Goal: Task Accomplishment & Management: Complete application form

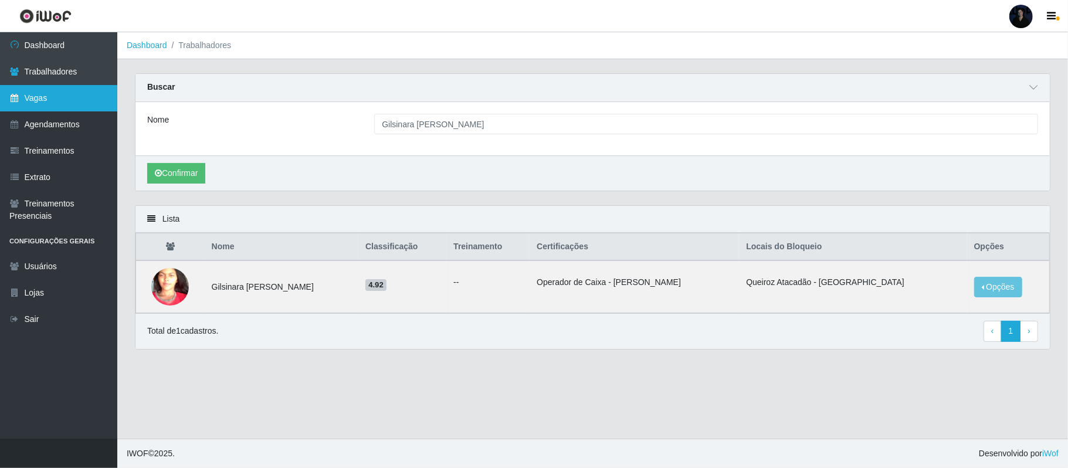
click at [55, 97] on link "Vagas" at bounding box center [58, 98] width 117 height 26
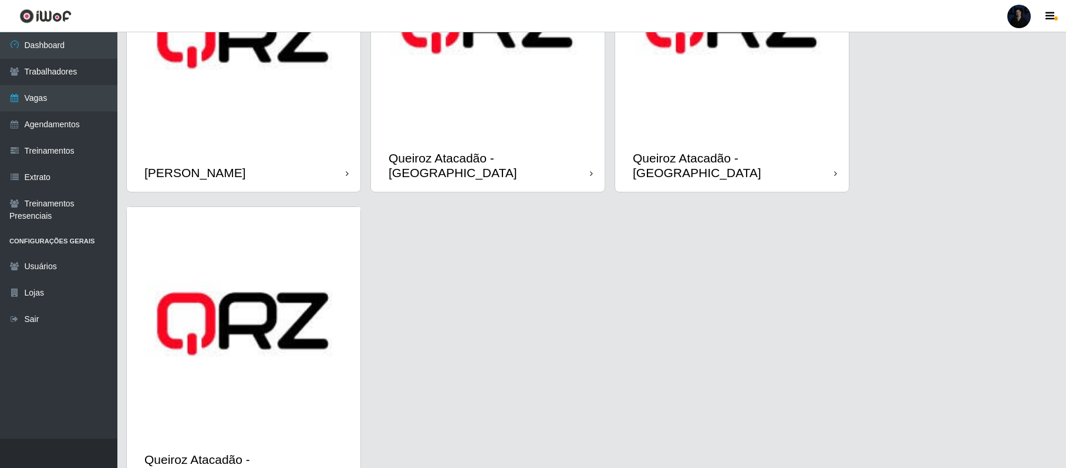
scroll to position [797, 0]
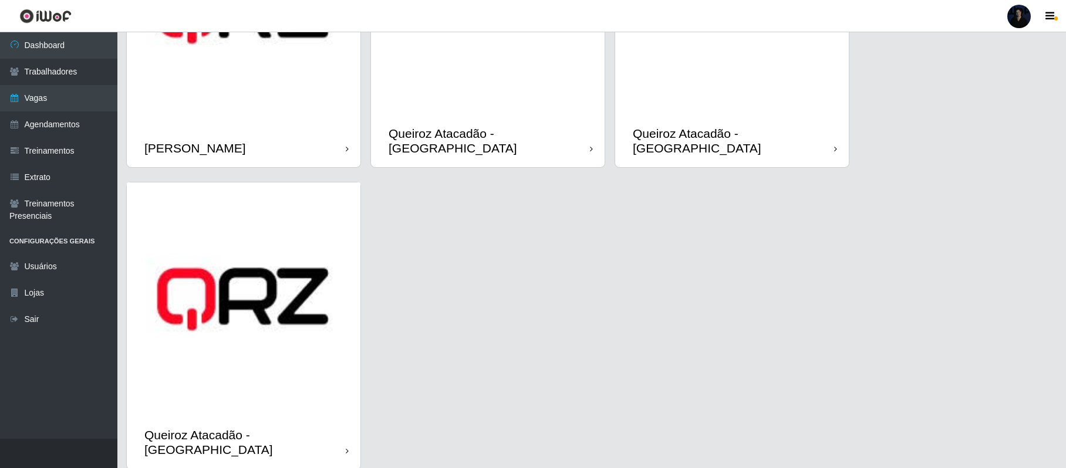
click at [319, 228] on img at bounding box center [244, 299] width 234 height 234
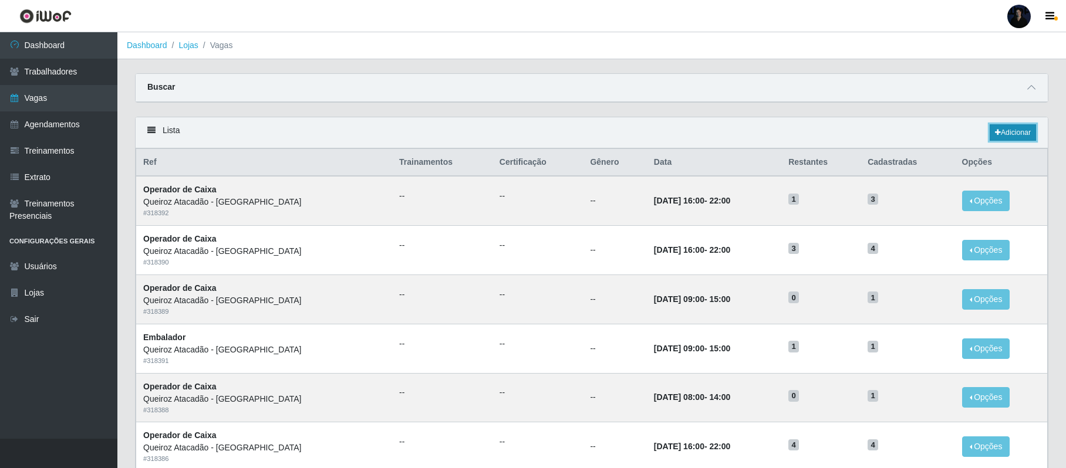
click at [1022, 135] on link "Adicionar" at bounding box center [1012, 132] width 46 height 16
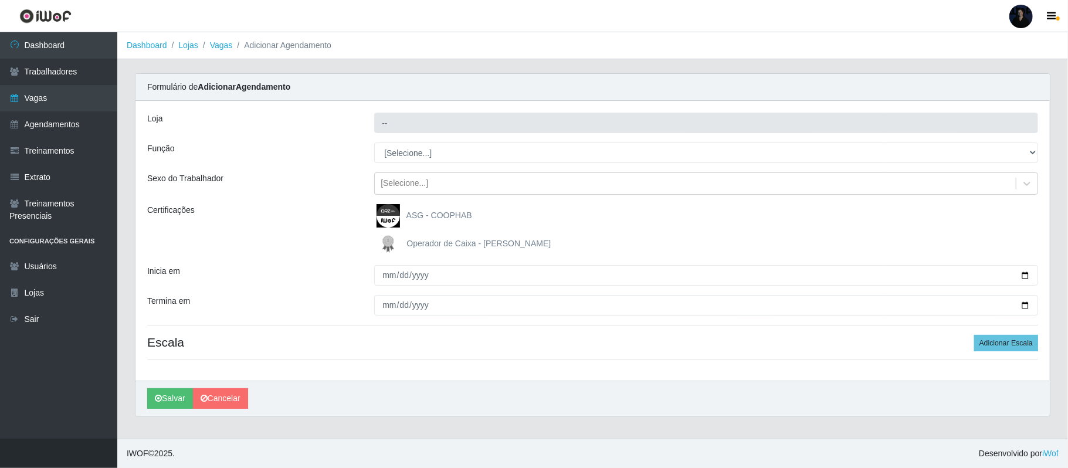
type input "Queiroz Atacadão - [GEOGRAPHIC_DATA]"
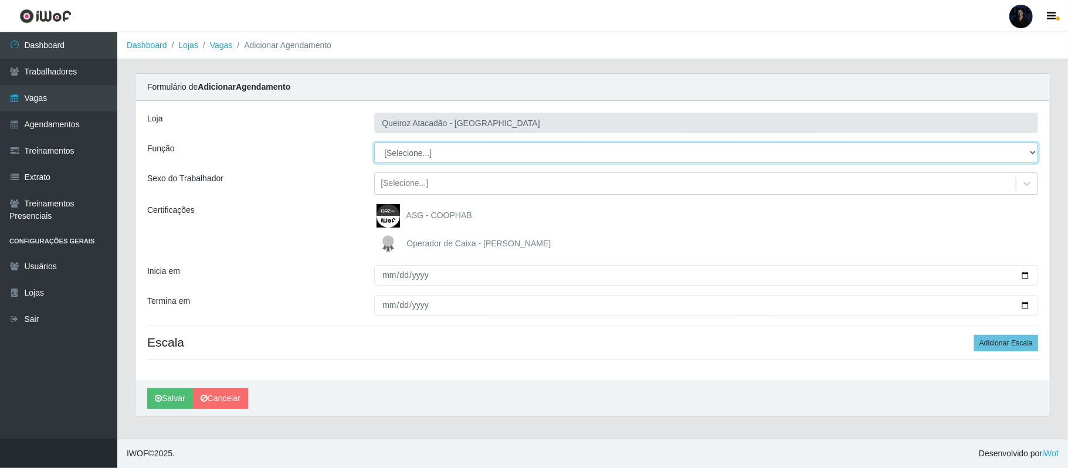
click at [712, 150] on select "[Selecione...] Embalador Embalador + Embalador ++ Operador de Caixa Operador de…" at bounding box center [706, 153] width 664 height 21
select select "22"
click at [374, 143] on select "[Selecione...] Embalador Embalador + Embalador ++ Operador de Caixa Operador de…" at bounding box center [706, 153] width 664 height 21
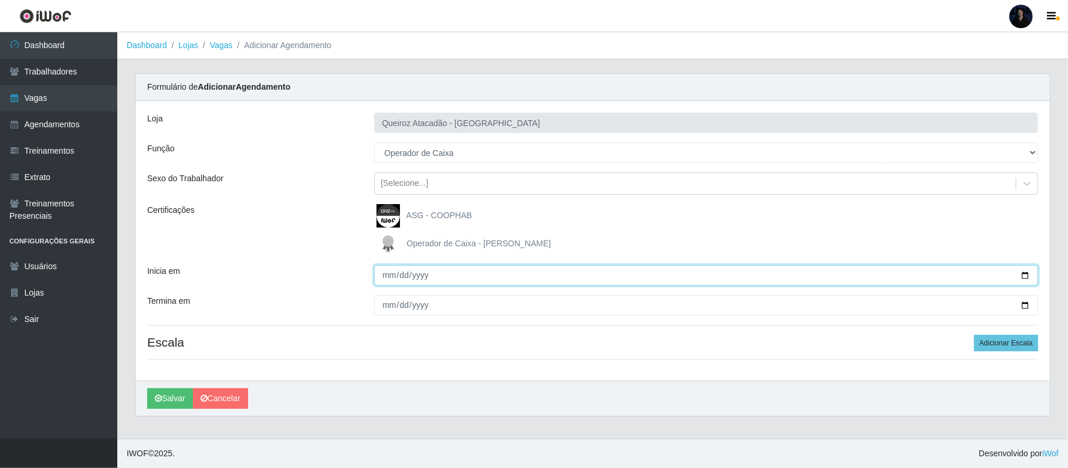
click at [1024, 275] on input "Inicia em" at bounding box center [706, 275] width 664 height 21
type input "[DATE]"
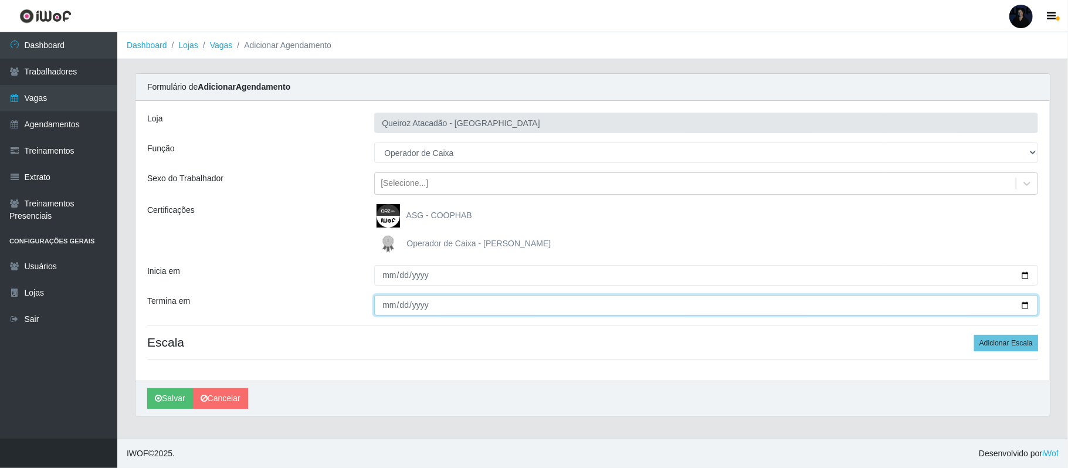
click at [1026, 305] on input "Termina em" at bounding box center [706, 305] width 664 height 21
type input "[DATE]"
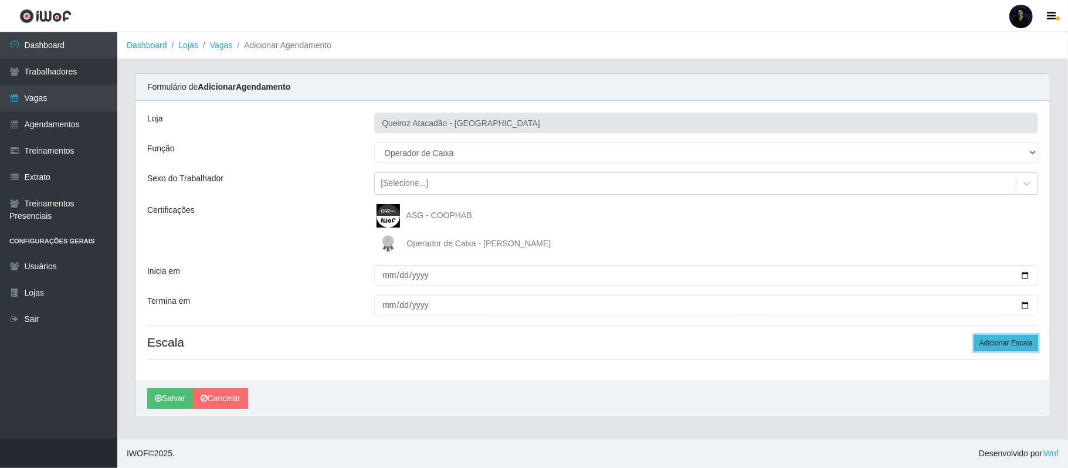
click at [1012, 347] on button "Adicionar Escala" at bounding box center [1007, 343] width 64 height 16
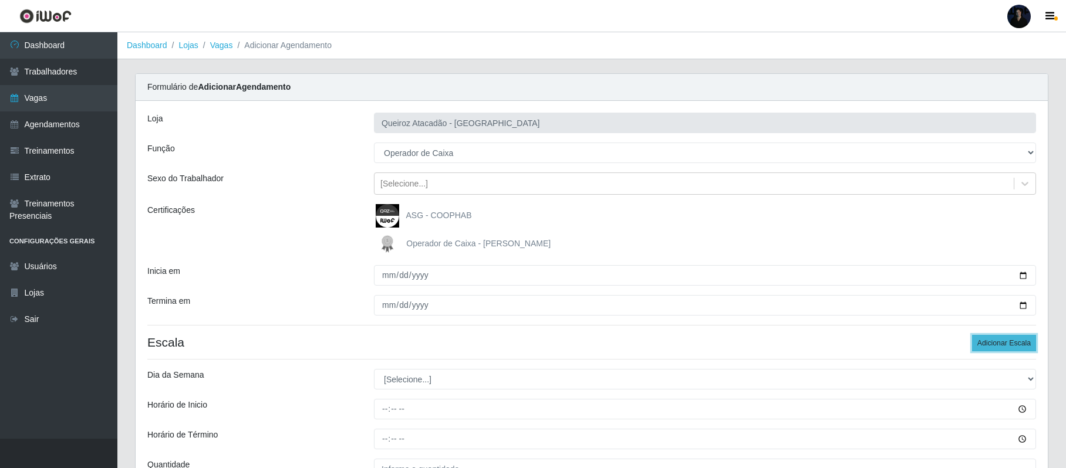
click at [1012, 347] on button "Adicionar Escala" at bounding box center [1004, 343] width 64 height 16
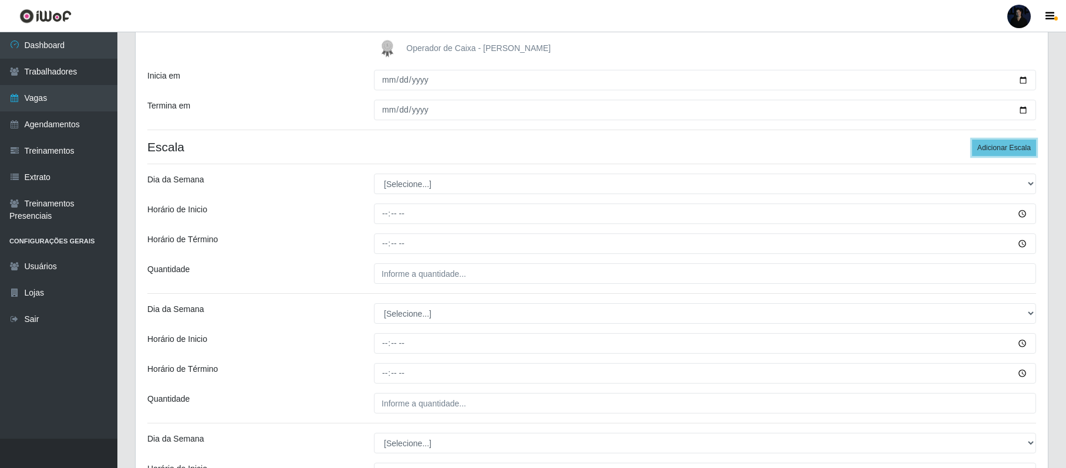
scroll to position [209, 0]
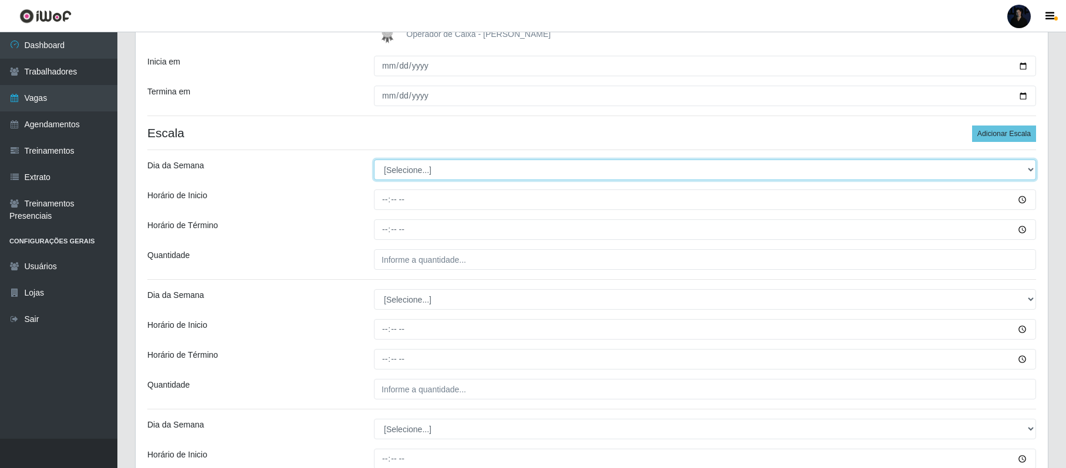
click at [416, 163] on select "[Selecione...] Segunda Terça Quarta Quinta Sexta Sábado Domingo" at bounding box center [705, 170] width 662 height 21
select select "2"
click at [374, 161] on select "[Selecione...] Segunda Terça Quarta Quinta Sexta Sábado Domingo" at bounding box center [705, 170] width 662 height 21
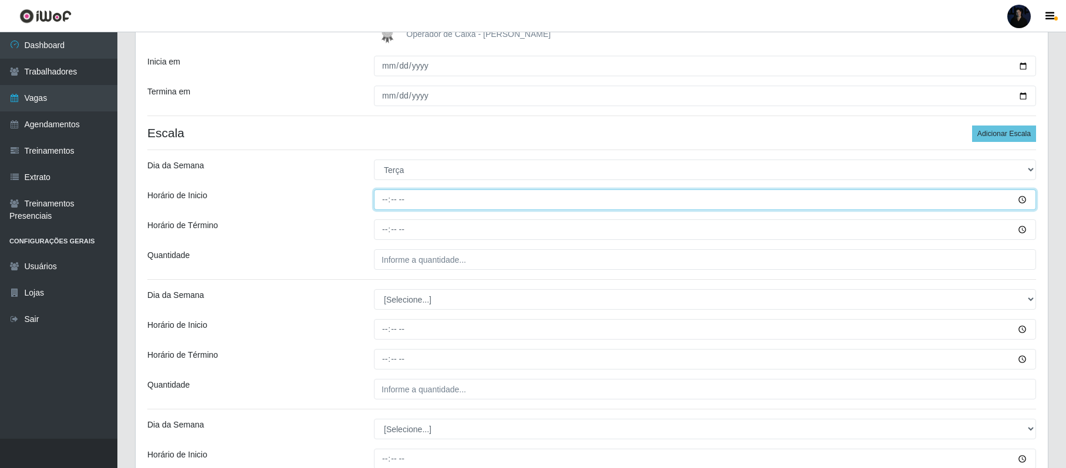
click at [381, 202] on input "Horário de Inicio" at bounding box center [705, 200] width 662 height 21
type input "08:00"
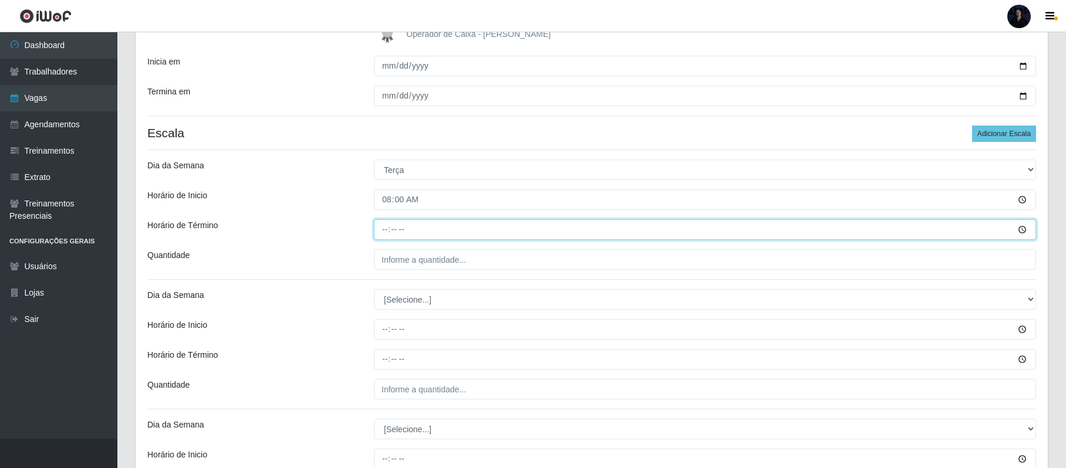
click at [387, 232] on input "Horário de Término" at bounding box center [705, 229] width 662 height 21
type input "14:00"
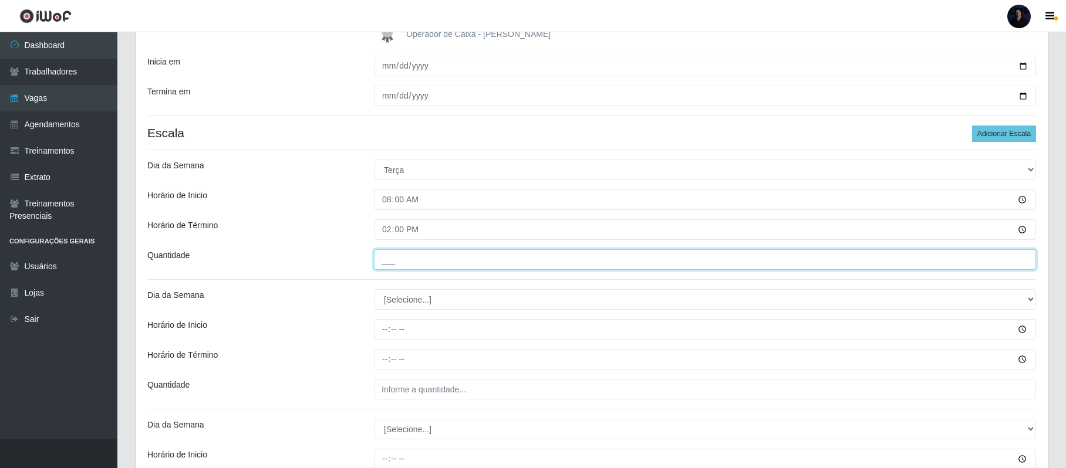
click at [384, 261] on input "___" at bounding box center [705, 259] width 662 height 21
type input "1__"
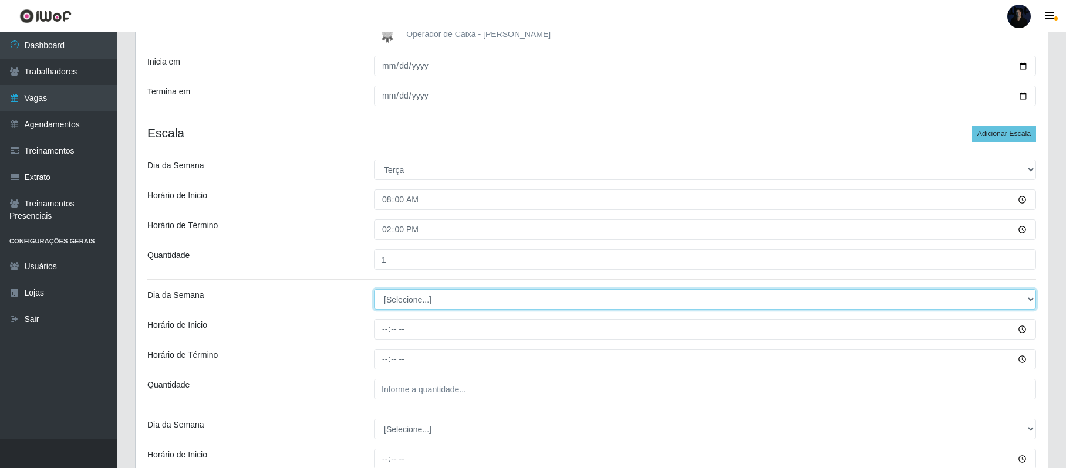
click at [391, 304] on select "[Selecione...] Segunda Terça Quarta Quinta Sexta Sábado Domingo" at bounding box center [705, 299] width 662 height 21
select select "2"
click at [374, 290] on select "[Selecione...] Segunda Terça Quarta Quinta Sexta Sábado Domingo" at bounding box center [705, 299] width 662 height 21
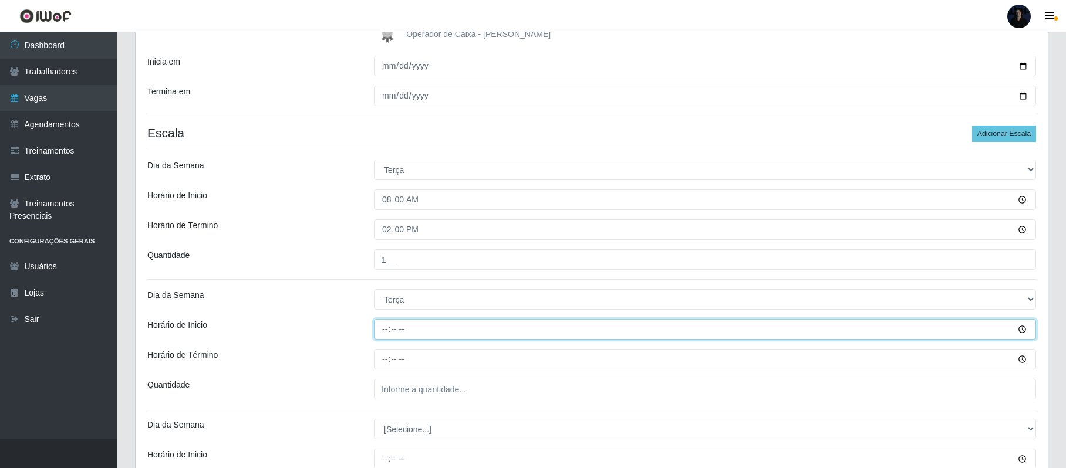
click at [385, 334] on input "Horário de Inicio" at bounding box center [705, 329] width 662 height 21
type input "09:00"
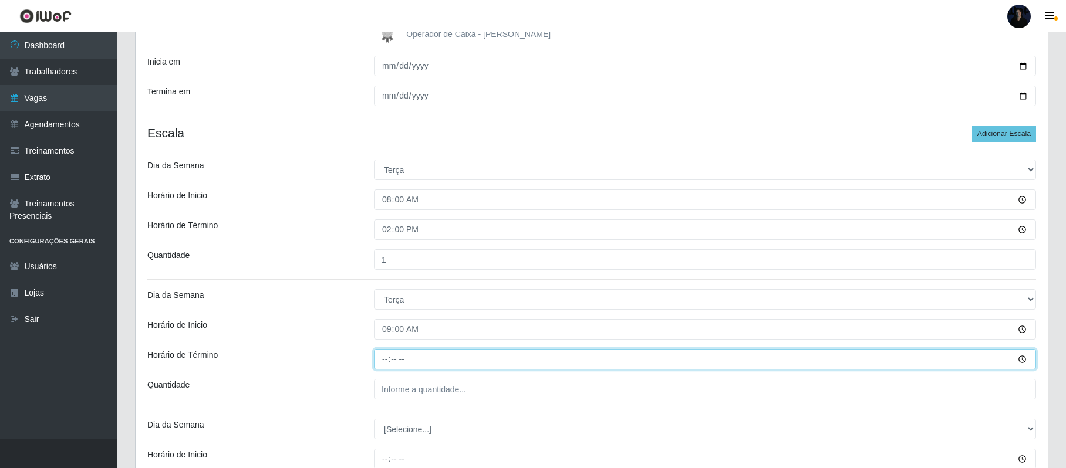
click at [386, 364] on input "Horário de Término" at bounding box center [705, 359] width 662 height 21
type input "15:00"
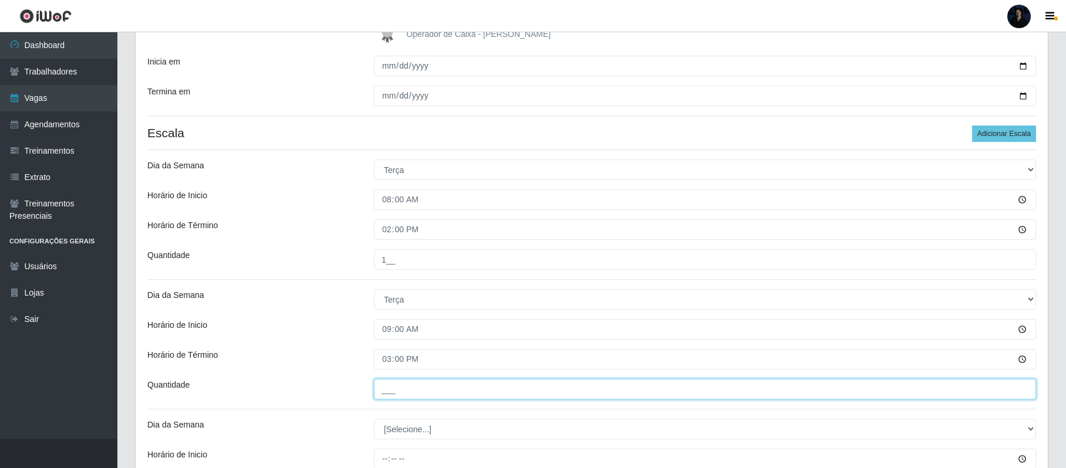
click at [381, 383] on input "___" at bounding box center [705, 389] width 662 height 21
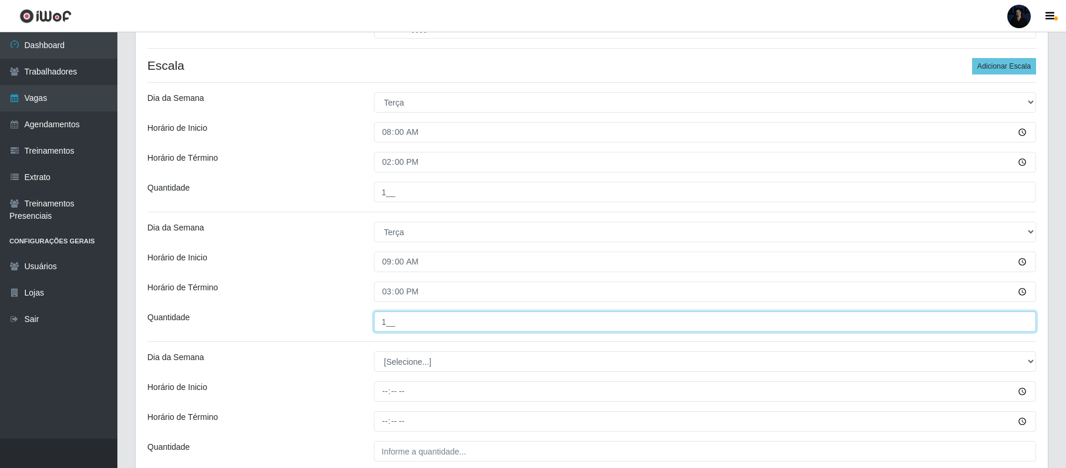
scroll to position [383, 0]
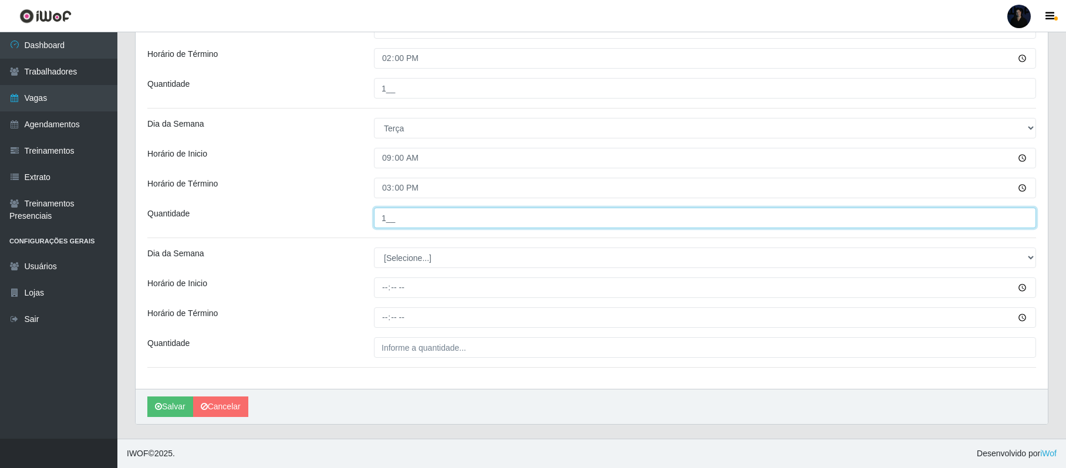
type input "1__"
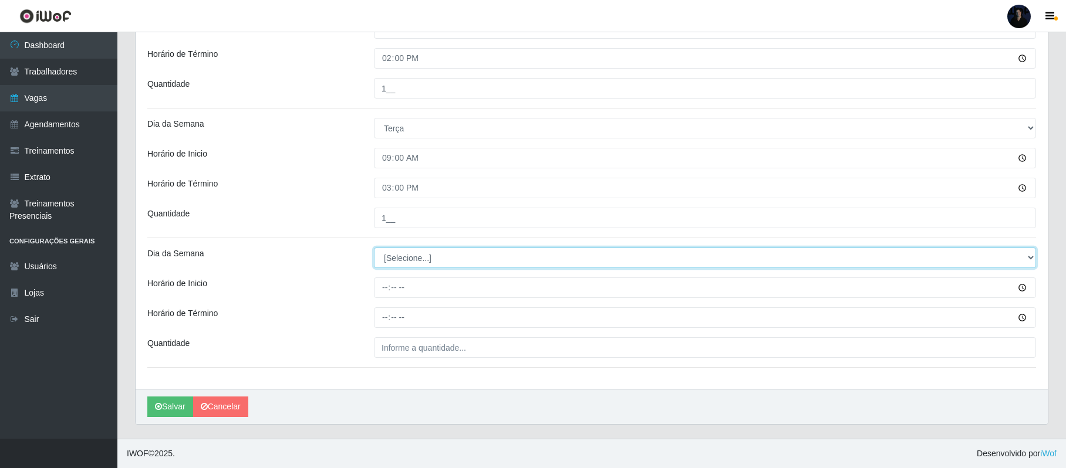
click at [434, 256] on select "[Selecione...] Segunda Terça Quarta Quinta Sexta Sábado Domingo" at bounding box center [705, 258] width 662 height 21
select select "2"
click at [374, 248] on select "[Selecione...] Segunda Terça Quarta Quinta Sexta Sábado Domingo" at bounding box center [705, 258] width 662 height 21
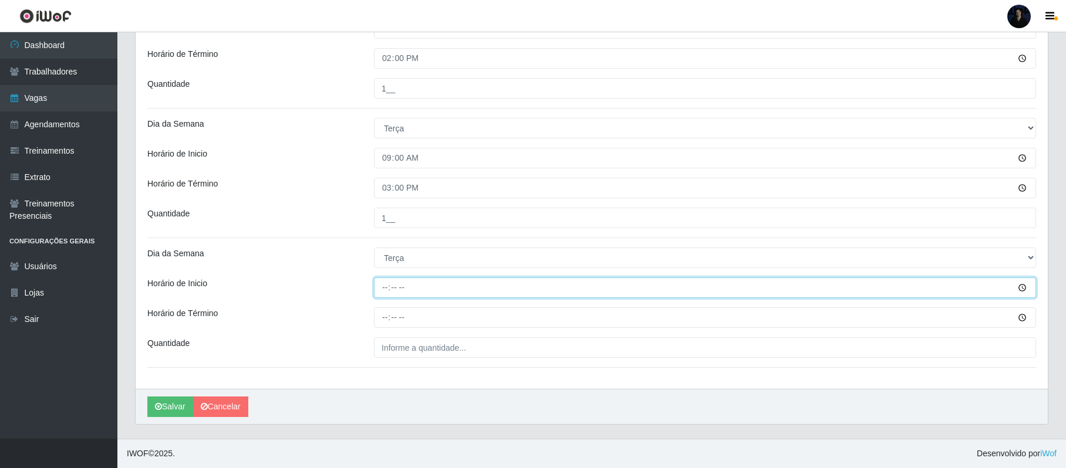
click at [387, 287] on input "Horário de Inicio" at bounding box center [705, 288] width 662 height 21
type input "16:00"
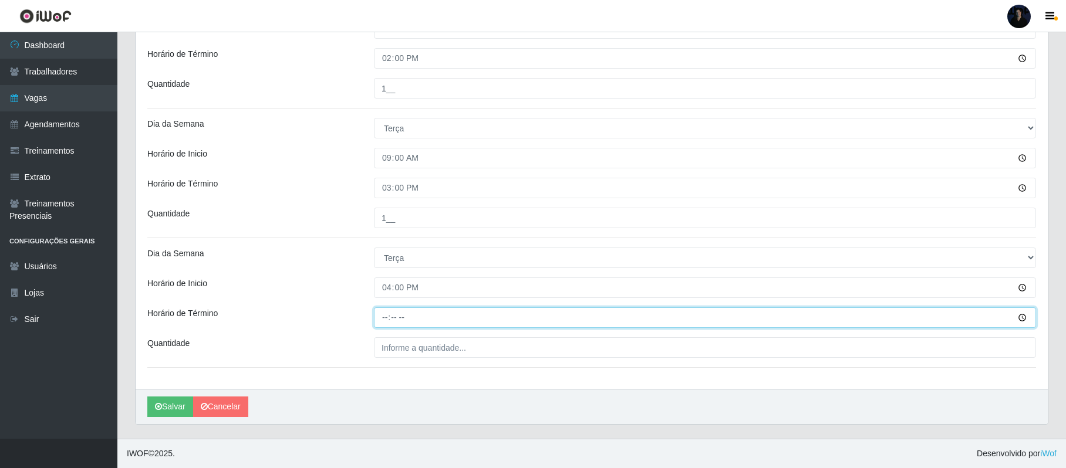
click at [379, 318] on input "Horário de Término" at bounding box center [705, 317] width 662 height 21
type input "22:00"
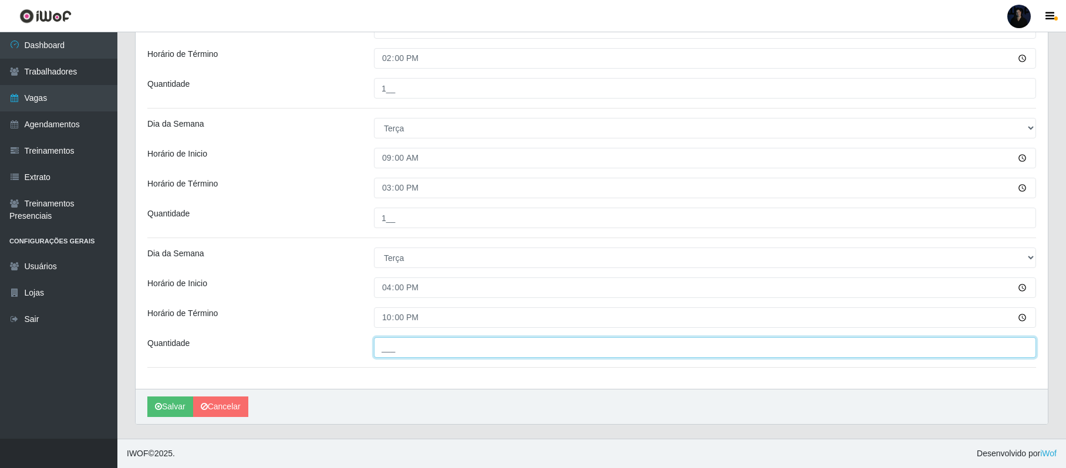
click at [384, 353] on input "___" at bounding box center [705, 347] width 662 height 21
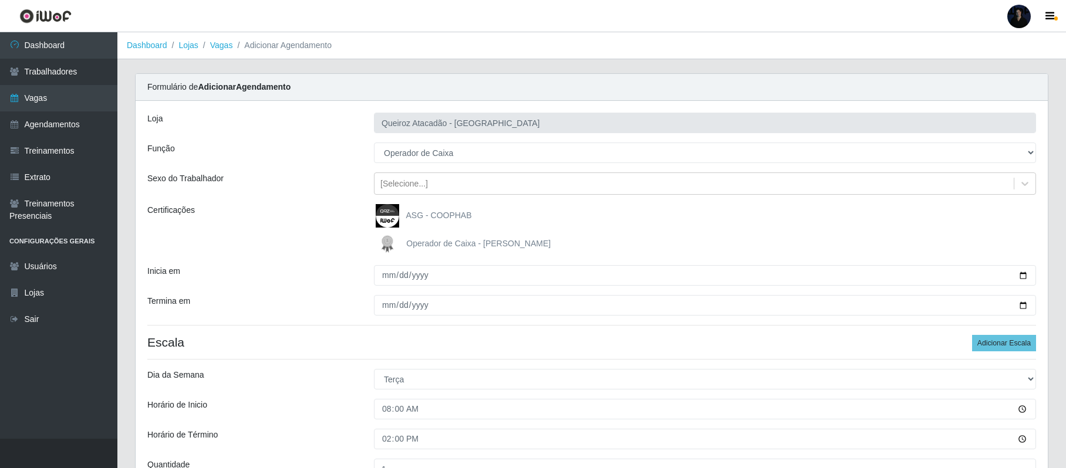
type input "1__"
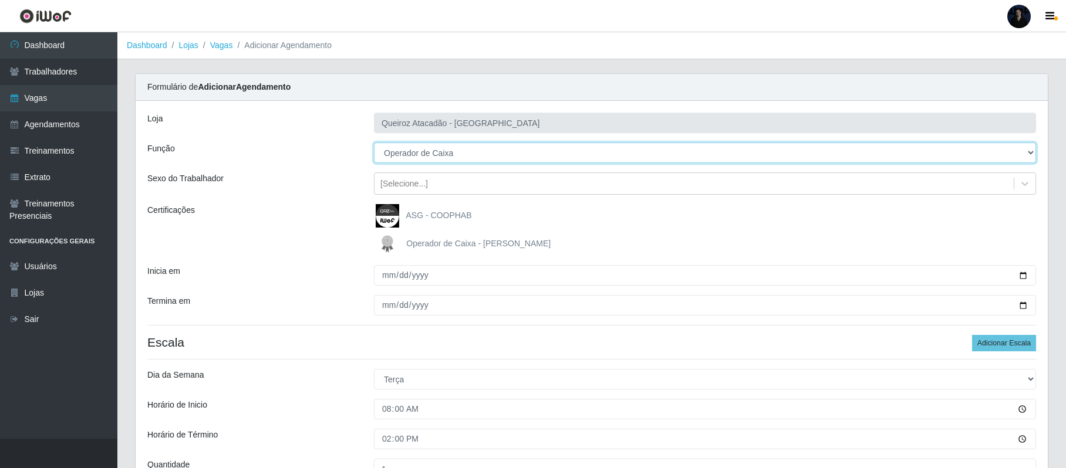
click at [513, 149] on select "[Selecione...] Embalador Embalador + Embalador ++ Operador de Caixa Operador de…" at bounding box center [705, 153] width 662 height 21
select select "73"
click at [374, 143] on select "[Selecione...] Embalador Embalador + Embalador ++ Operador de Caixa Operador de…" at bounding box center [705, 153] width 662 height 21
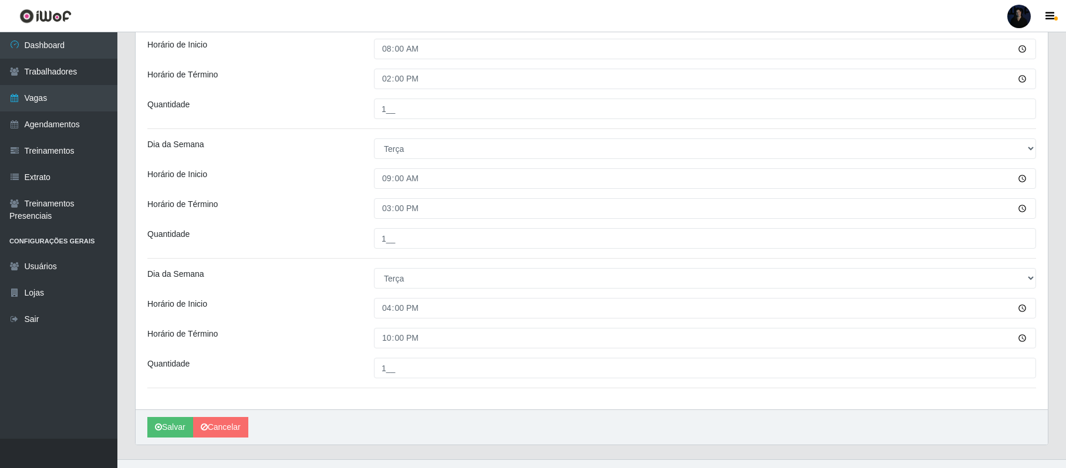
scroll to position [383, 0]
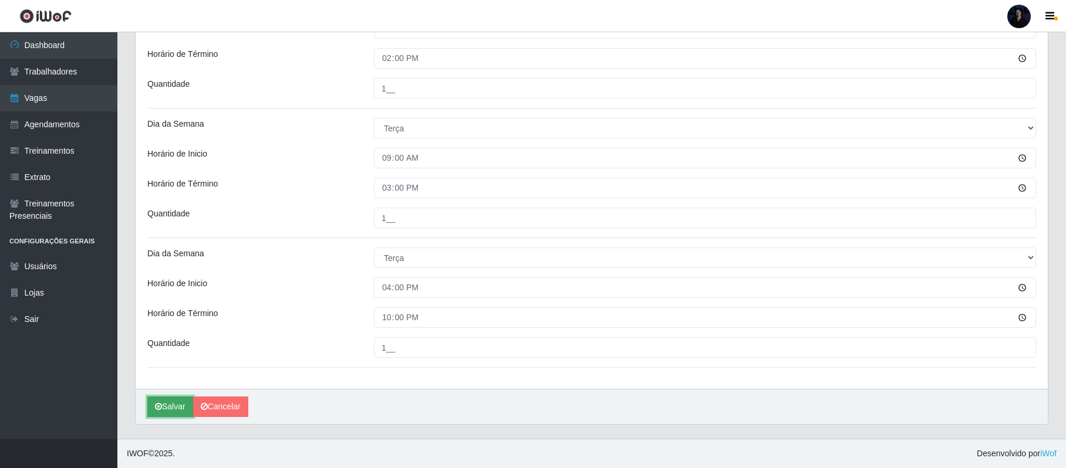
click at [163, 402] on button "Salvar" at bounding box center [170, 407] width 46 height 21
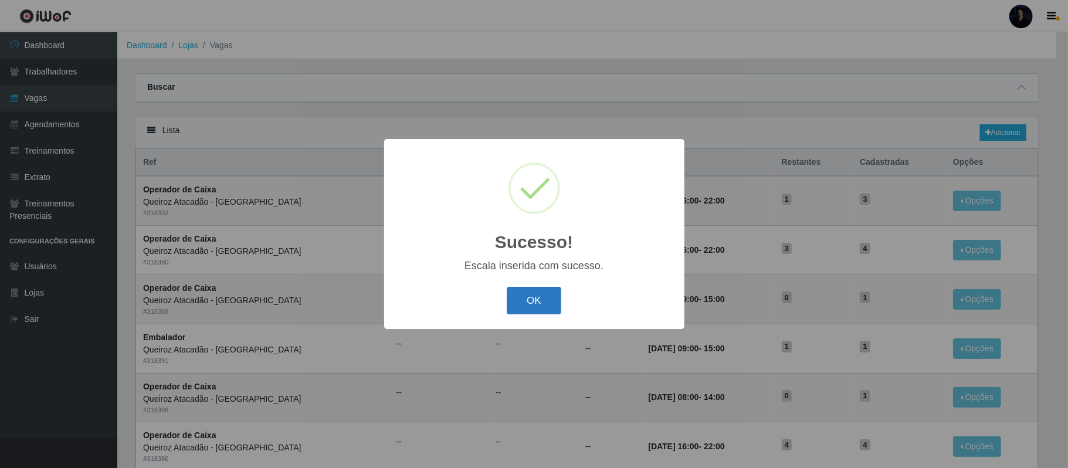
click at [548, 292] on button "OK" at bounding box center [534, 301] width 55 height 28
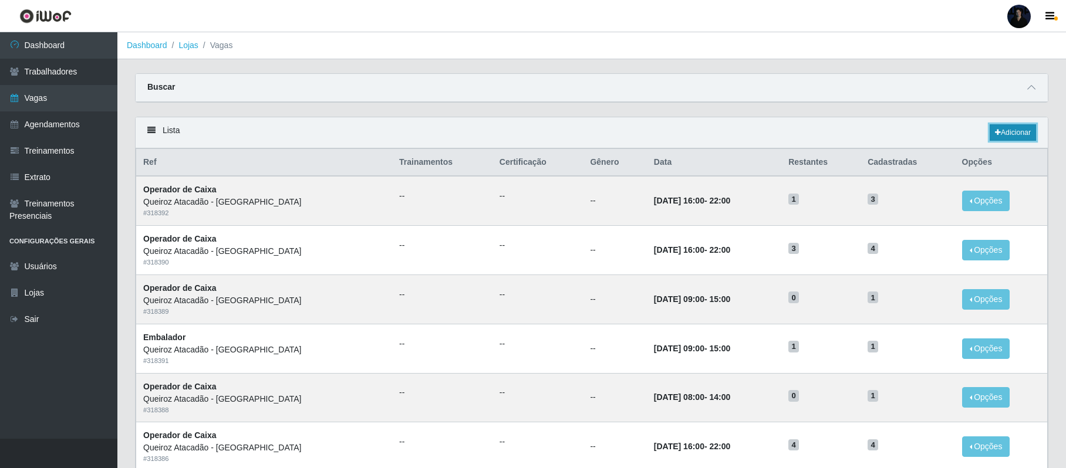
click at [1026, 130] on link "Adicionar" at bounding box center [1012, 132] width 46 height 16
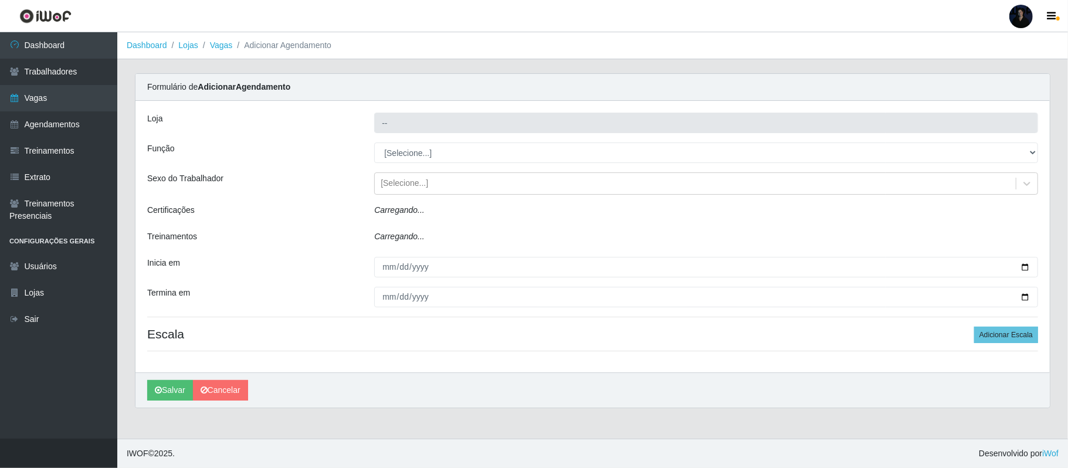
type input "Queiroz Atacadão - [GEOGRAPHIC_DATA]"
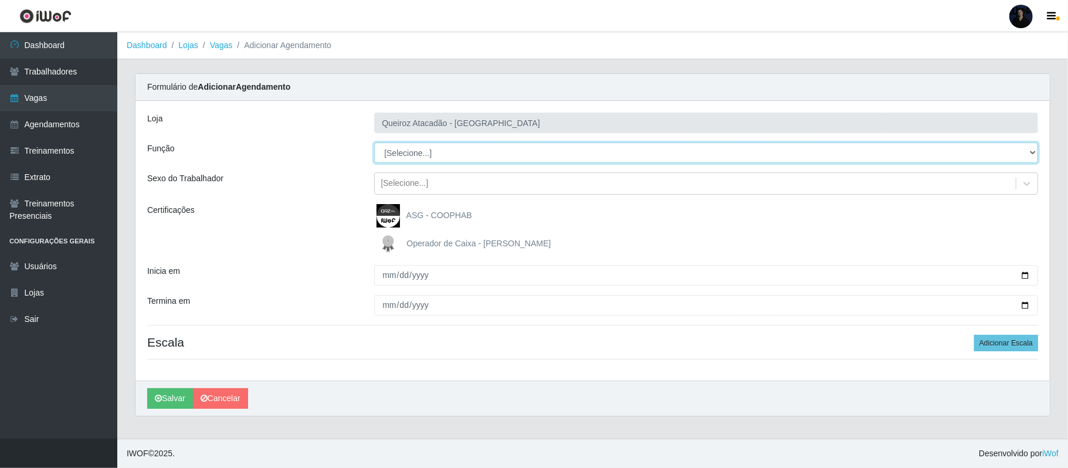
click at [517, 153] on select "[Selecione...] Embalador Embalador + Embalador ++ Operador de Caixa Operador de…" at bounding box center [706, 153] width 664 height 21
select select "71"
click at [374, 143] on select "[Selecione...] Embalador Embalador + Embalador ++ Operador de Caixa Operador de…" at bounding box center [706, 153] width 664 height 21
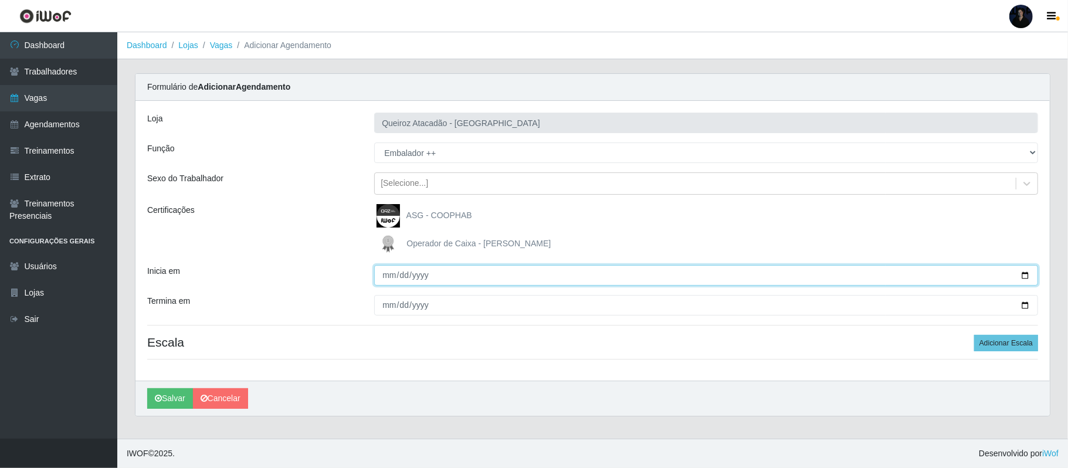
click at [1024, 277] on input "Inicia em" at bounding box center [706, 275] width 664 height 21
type input "[DATE]"
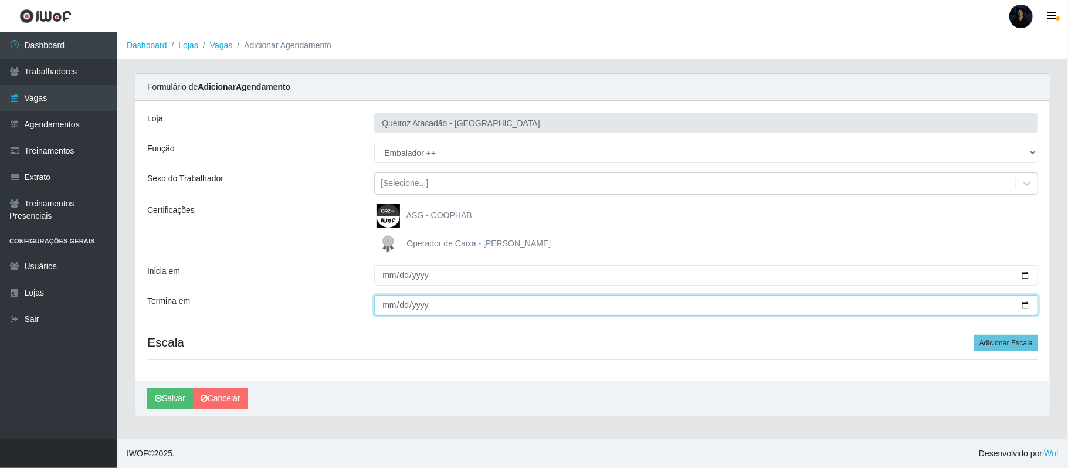
click at [1024, 304] on input "Termina em" at bounding box center [706, 305] width 664 height 21
type input "[DATE]"
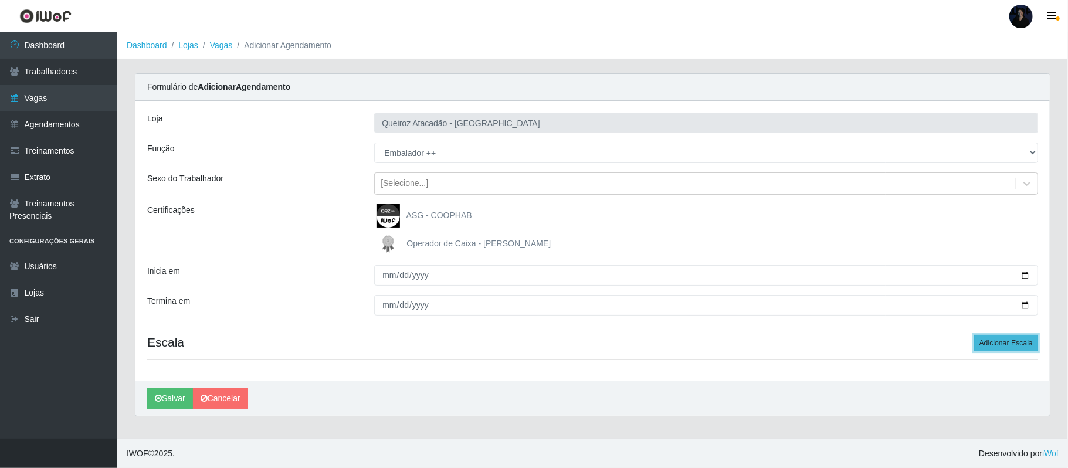
click at [1002, 343] on button "Adicionar Escala" at bounding box center [1007, 343] width 64 height 16
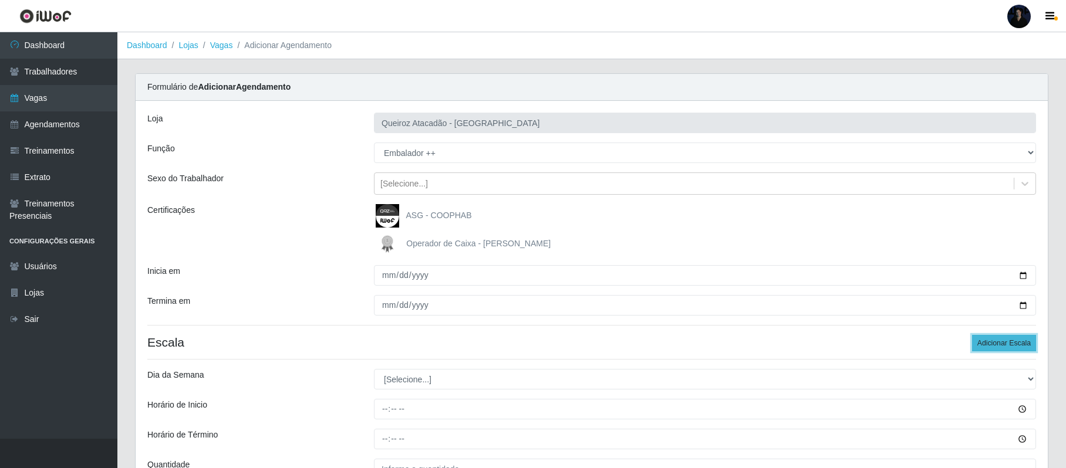
click at [1002, 343] on button "Adicionar Escala" at bounding box center [1004, 343] width 64 height 16
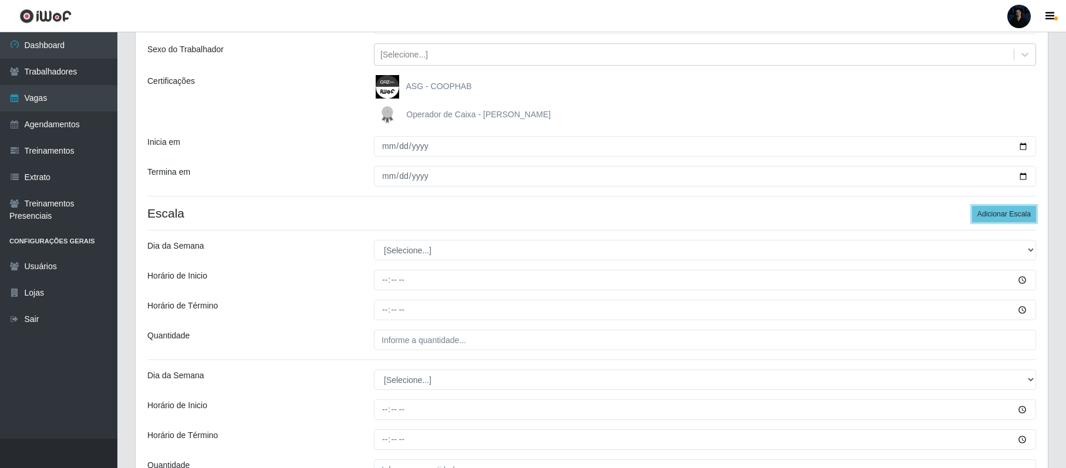
scroll to position [253, 0]
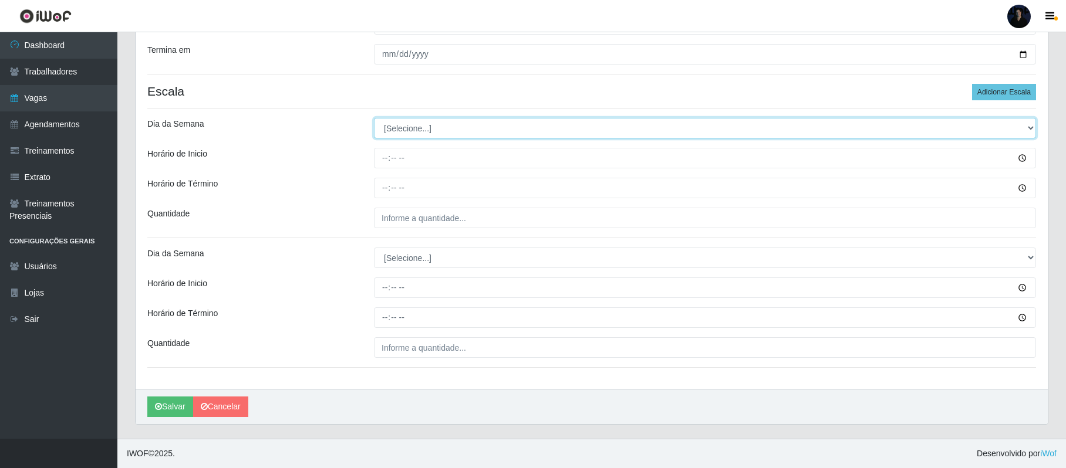
click at [418, 125] on select "[Selecione...] Segunda Terça Quarta Quinta Sexta Sábado Domingo" at bounding box center [705, 128] width 662 height 21
select select "2"
click at [374, 118] on select "[Selecione...] Segunda Terça Quarta Quinta Sexta Sábado Domingo" at bounding box center [705, 128] width 662 height 21
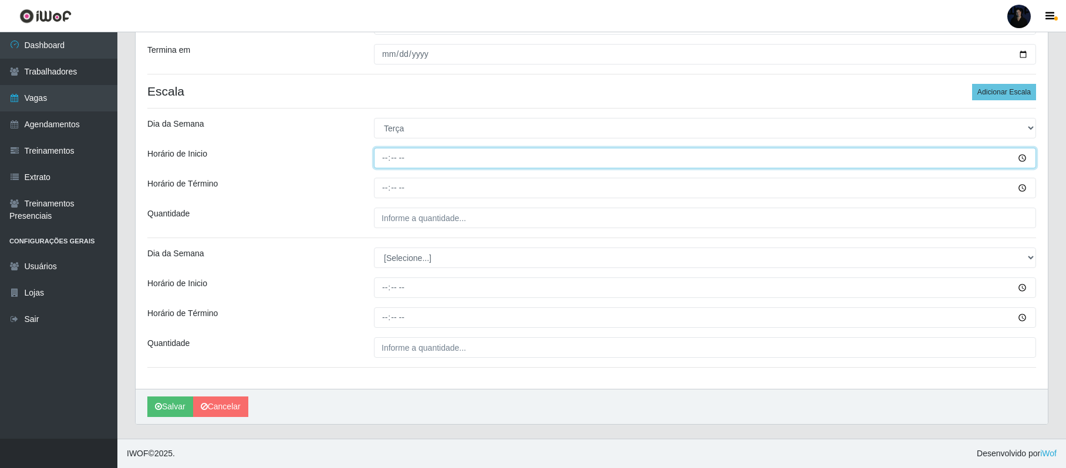
click at [383, 156] on input "Horário de Inicio" at bounding box center [705, 158] width 662 height 21
type input "08:00"
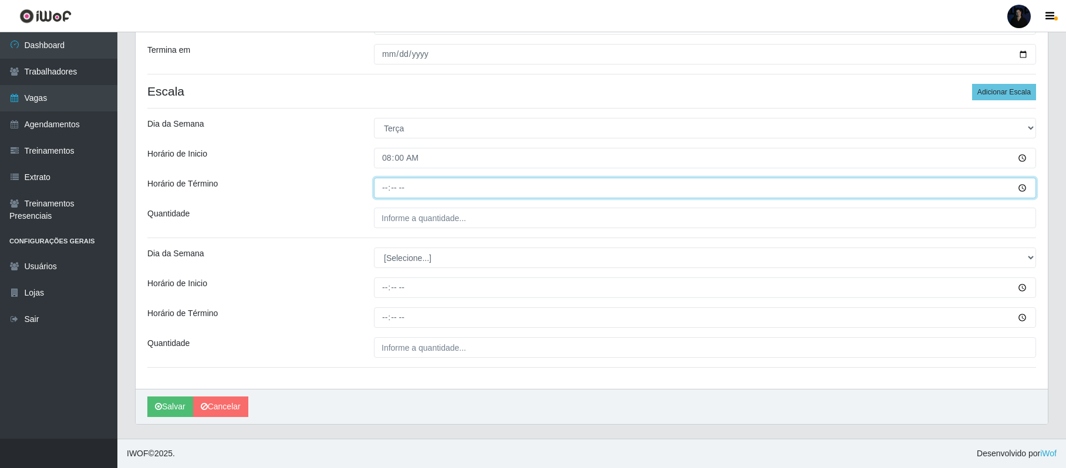
click at [385, 188] on input "Horário de Término" at bounding box center [705, 188] width 662 height 21
type input "14:00"
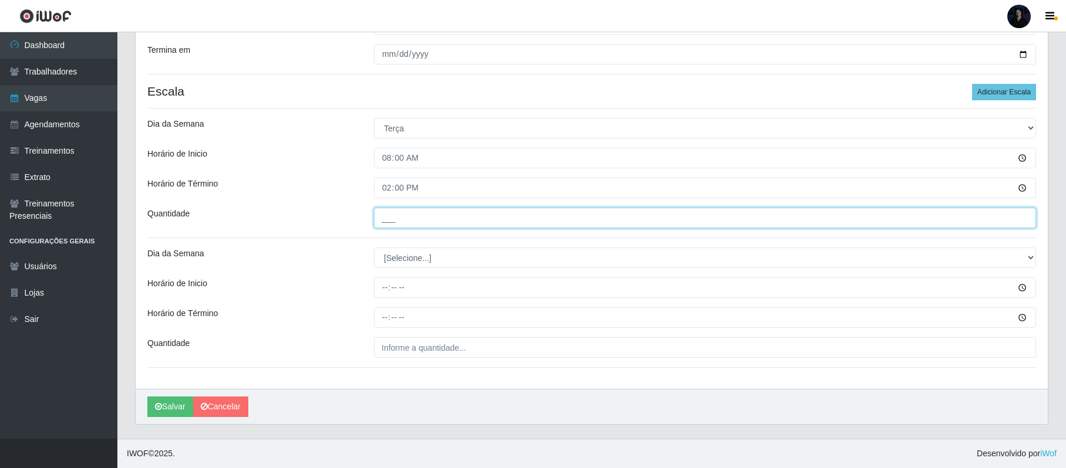
click at [388, 221] on input "___" at bounding box center [705, 218] width 662 height 21
type input "1__"
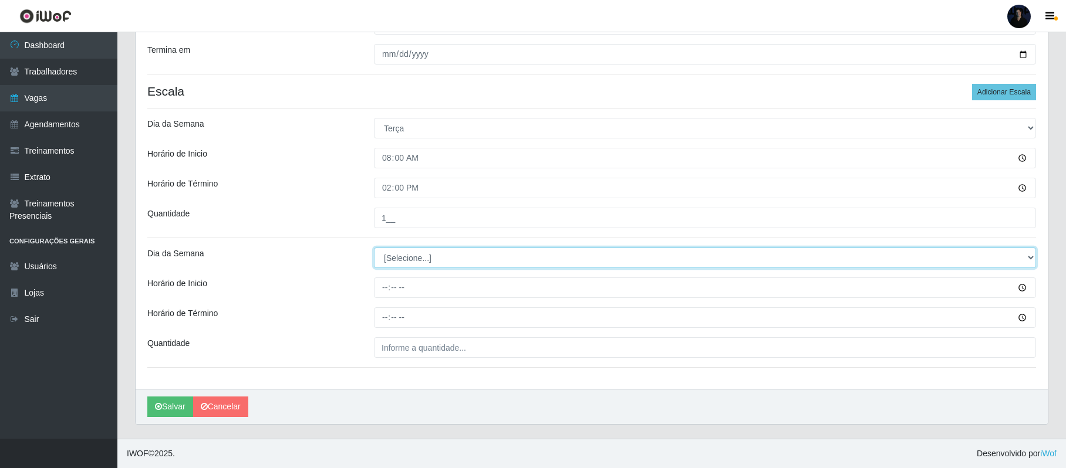
click at [393, 263] on select "[Selecione...] Segunda Terça Quarta Quinta Sexta Sábado Domingo" at bounding box center [705, 258] width 662 height 21
select select "2"
click at [374, 248] on select "[Selecione...] Segunda Terça Quarta Quinta Sexta Sábado Domingo" at bounding box center [705, 258] width 662 height 21
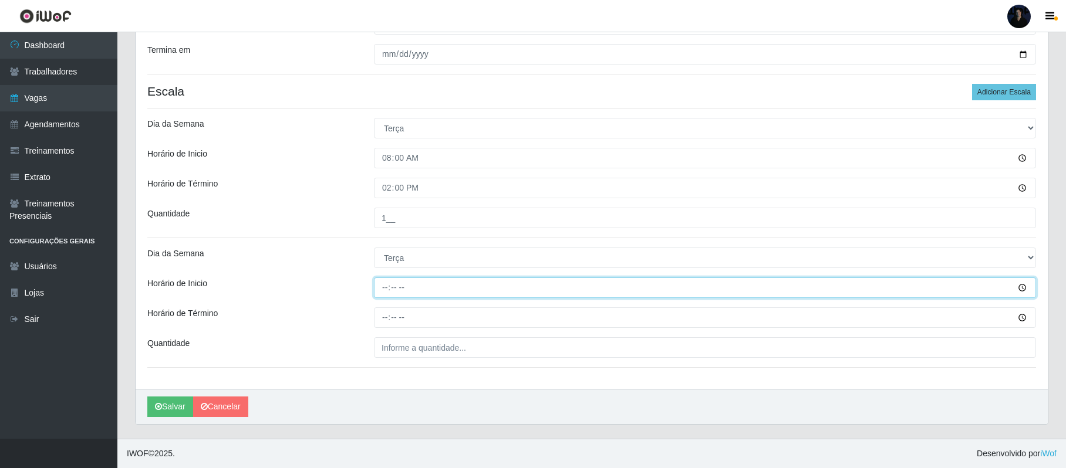
click at [390, 287] on input "Horário de Inicio" at bounding box center [705, 288] width 662 height 21
type input "16:00"
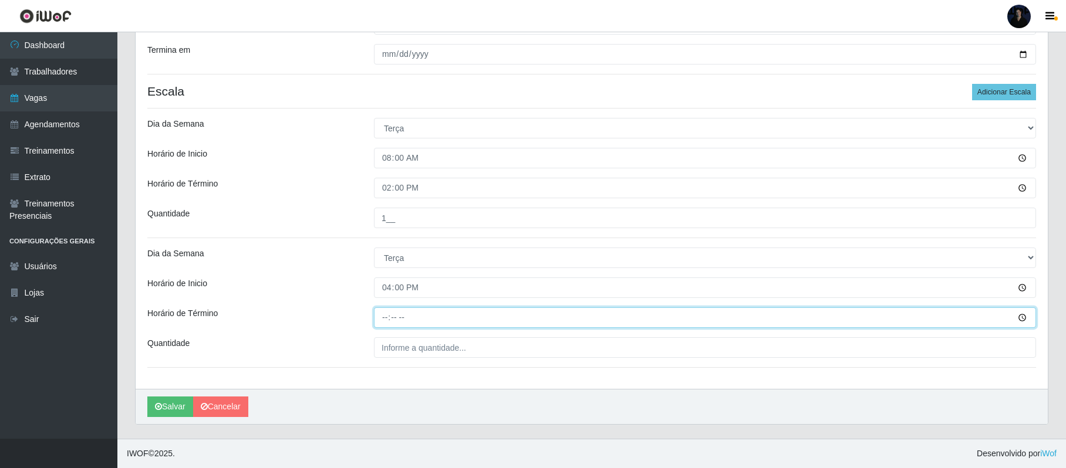
click at [384, 317] on input "Horário de Término" at bounding box center [705, 317] width 662 height 21
type input "22:00"
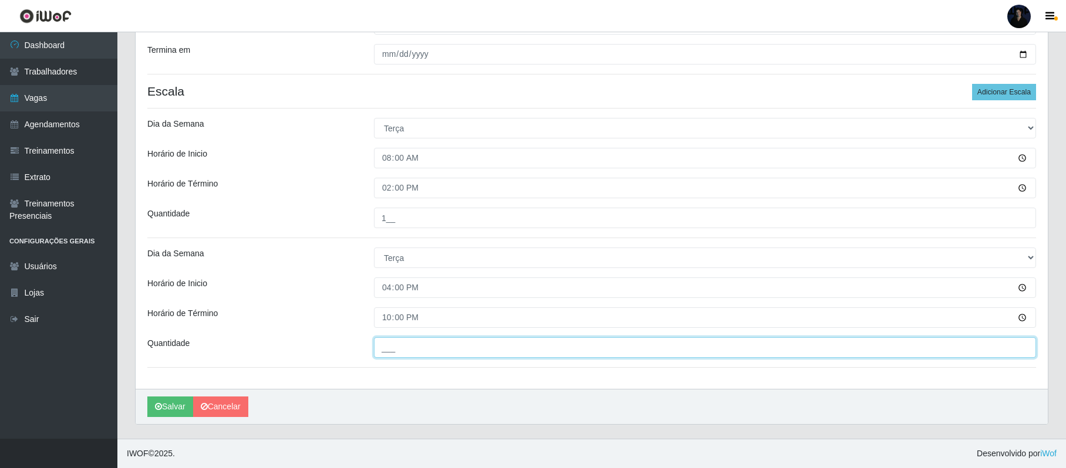
click at [384, 341] on input "___" at bounding box center [705, 347] width 662 height 21
type input "1__"
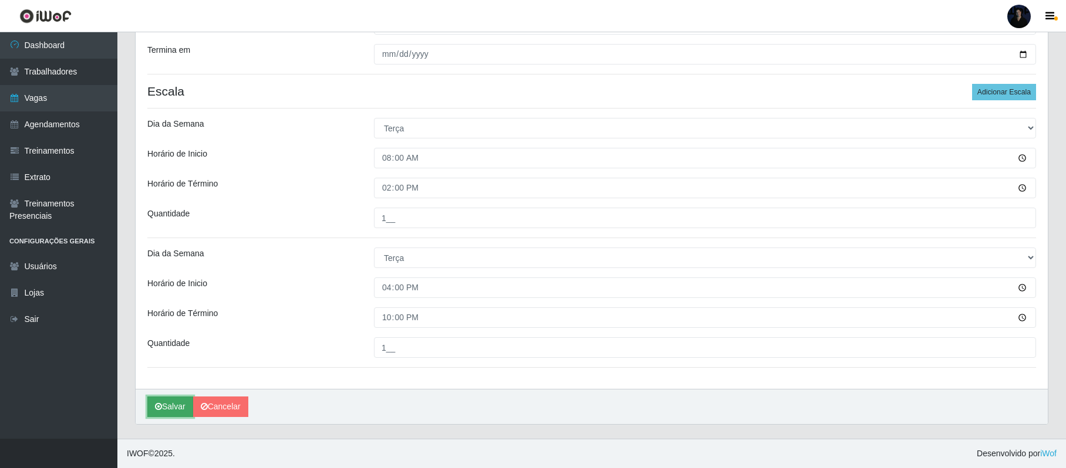
click at [157, 412] on button "Salvar" at bounding box center [170, 407] width 46 height 21
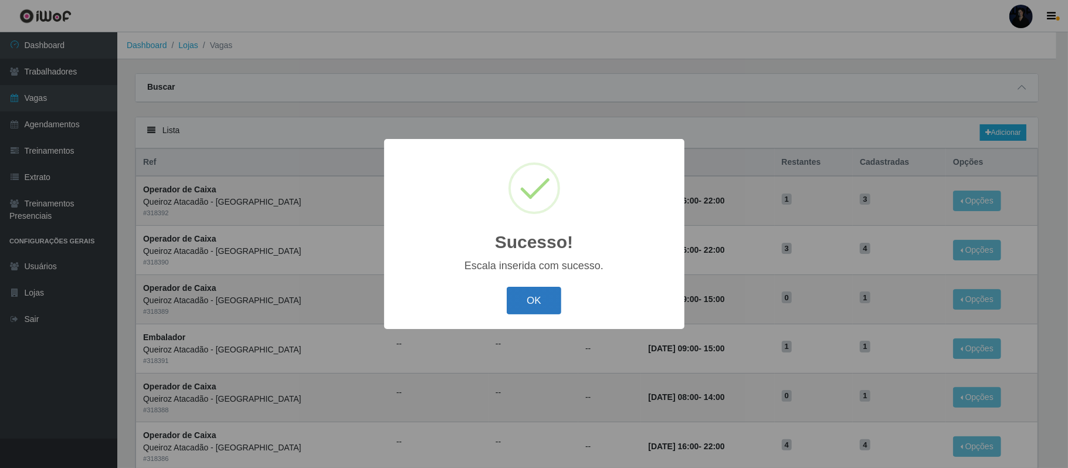
click at [547, 306] on button "OK" at bounding box center [534, 301] width 55 height 28
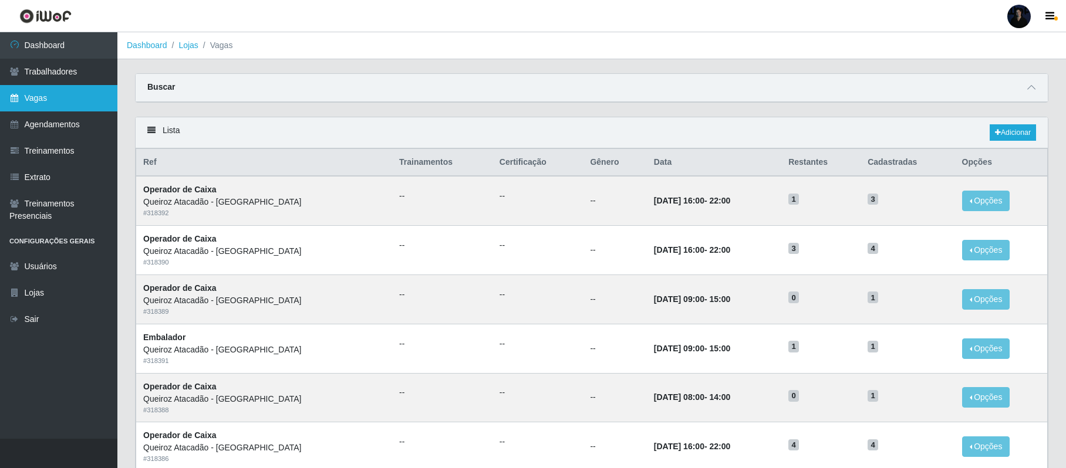
click at [71, 104] on link "Vagas" at bounding box center [58, 98] width 117 height 26
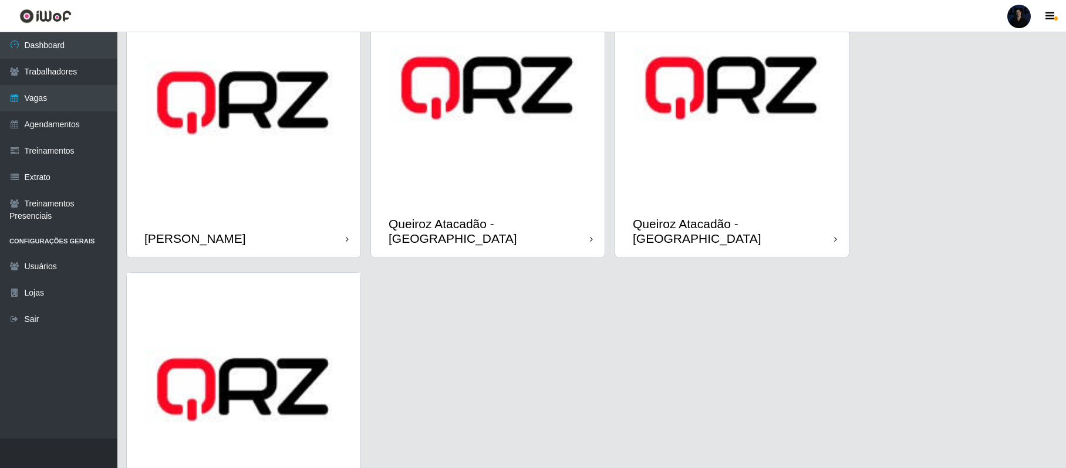
scroll to position [797, 0]
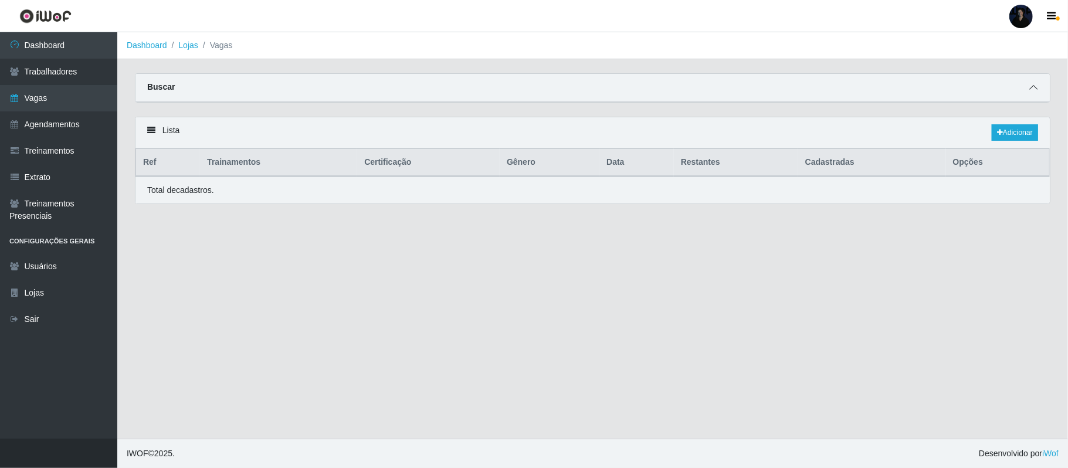
click at [1030, 92] on icon at bounding box center [1034, 87] width 8 height 8
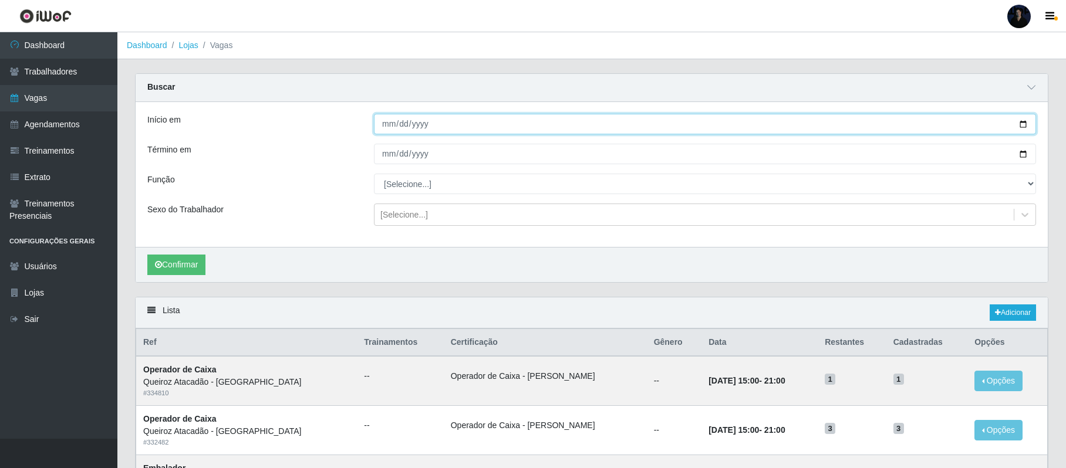
click at [1026, 124] on input "Início em" at bounding box center [705, 124] width 662 height 21
type input "[DATE]"
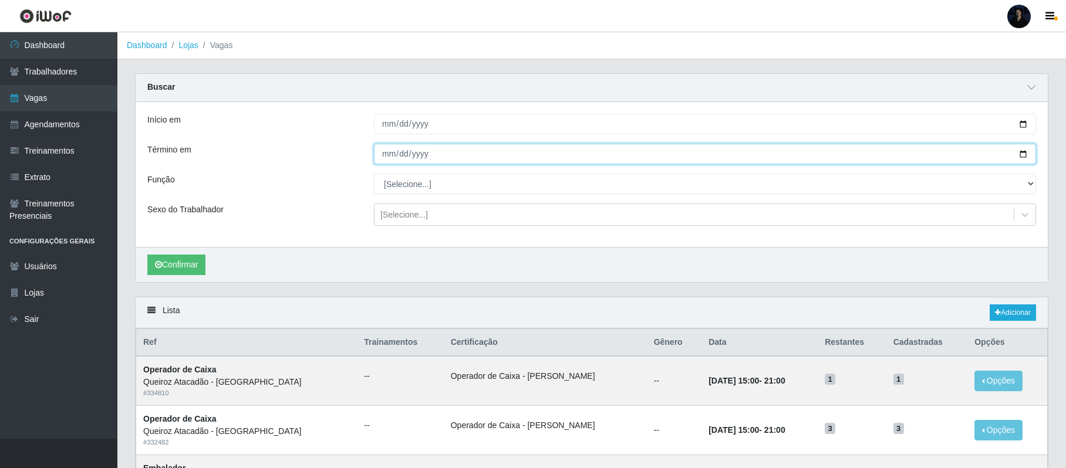
click at [1021, 155] on input "Término em" at bounding box center [705, 154] width 662 height 21
type input "[DATE]"
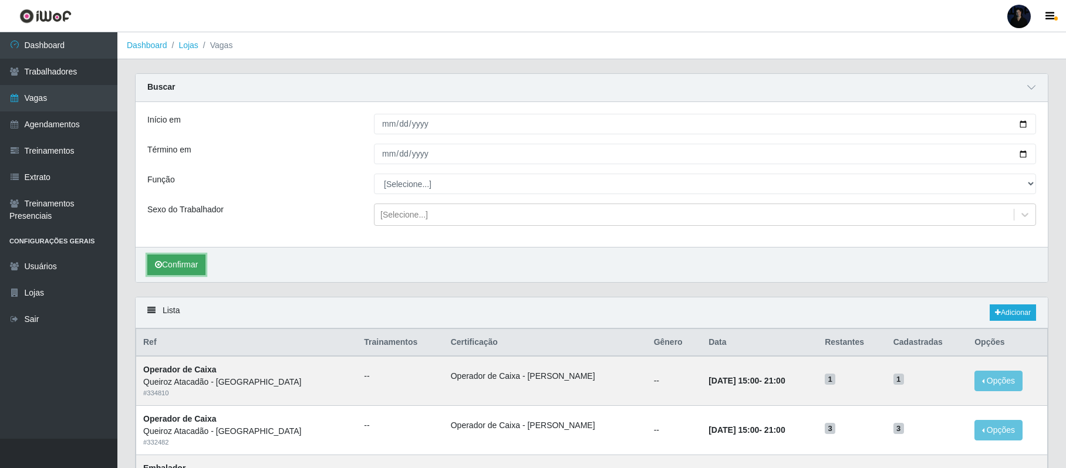
click at [189, 263] on button "Confirmar" at bounding box center [176, 265] width 58 height 21
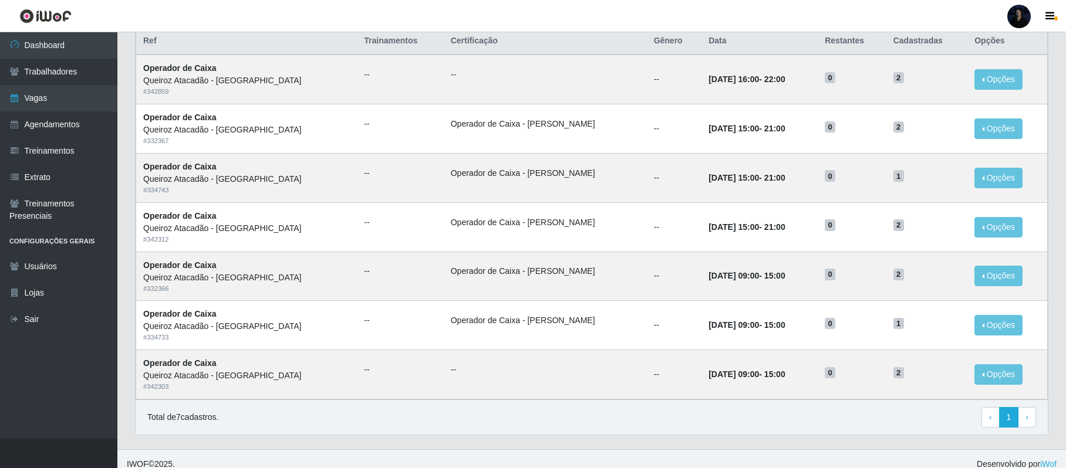
scroll to position [305, 0]
